Goal: Information Seeking & Learning: Find specific page/section

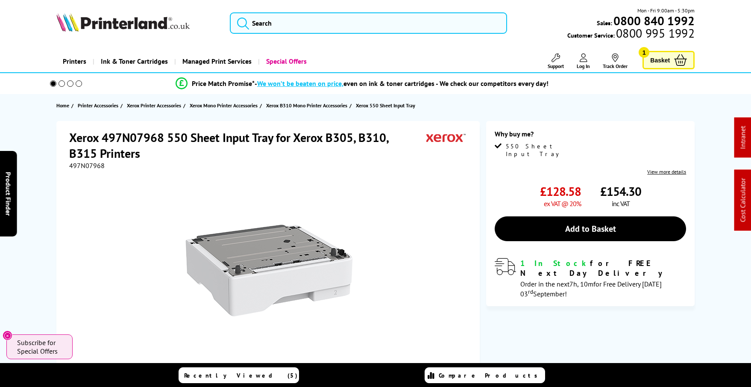
click at [559, 59] on icon at bounding box center [556, 57] width 9 height 9
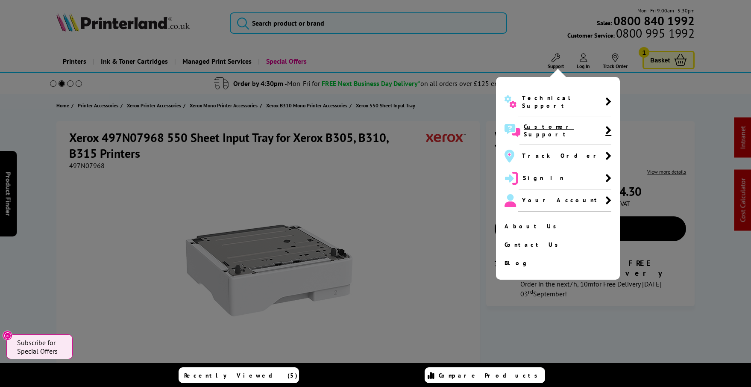
click at [543, 123] on span "Customer Support" at bounding box center [565, 130] width 82 height 15
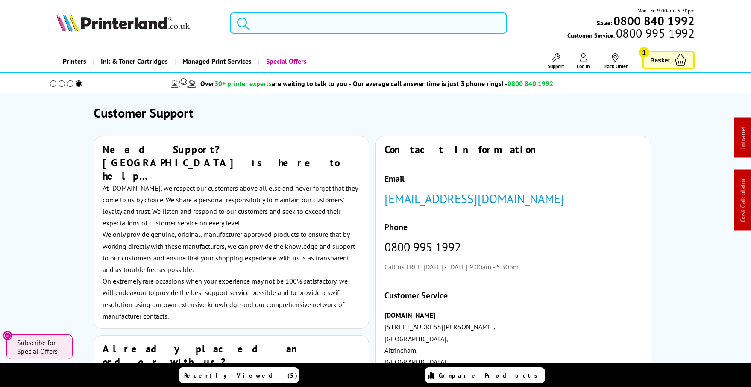
click at [298, 21] on input "search" at bounding box center [368, 22] width 277 height 21
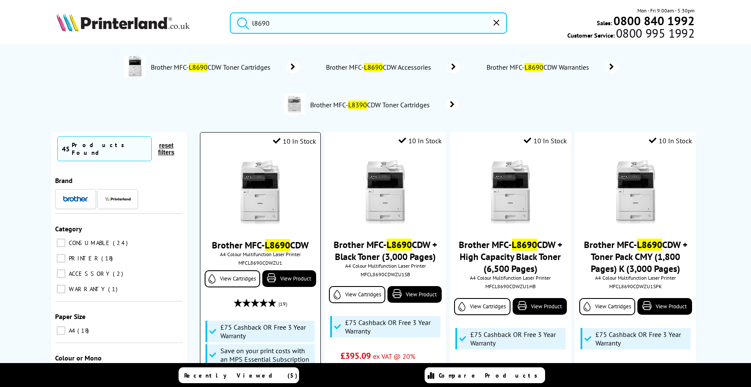
type input "l8690"
click at [276, 189] on img at bounding box center [260, 192] width 64 height 64
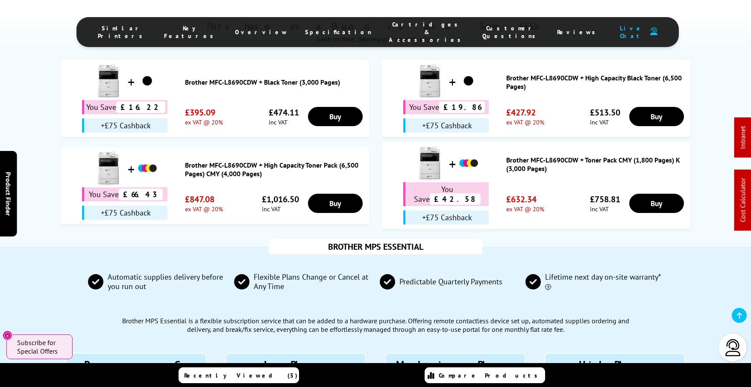
click at [389, 27] on span "Cartridges & Accessories" at bounding box center [427, 32] width 77 height 23
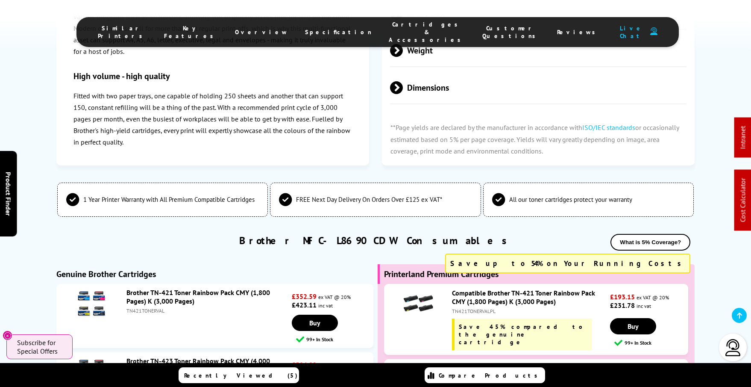
scroll to position [2795, 0]
